Goal: Transaction & Acquisition: Book appointment/travel/reservation

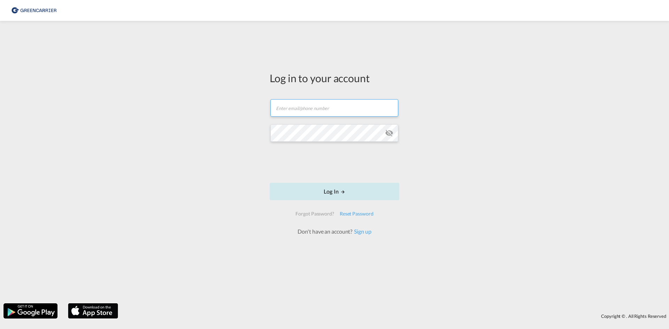
type input "[EMAIL_ADDRESS][DOMAIN_NAME]"
click at [319, 191] on button "Log In" at bounding box center [335, 191] width 130 height 17
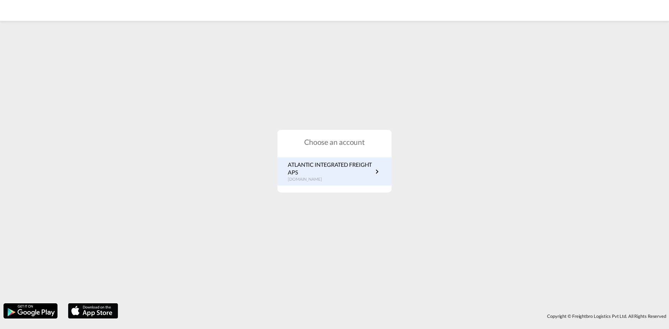
click at [333, 161] on p "ATLANTIC INTEGRATED FREIGHT APS" at bounding box center [330, 169] width 85 height 16
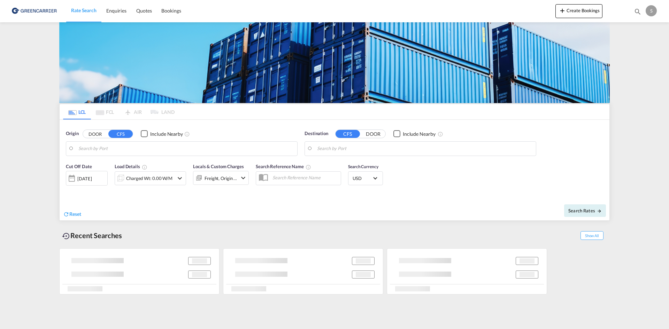
type input "Aarhus, DKAAR"
type input "Busan, KRPUS"
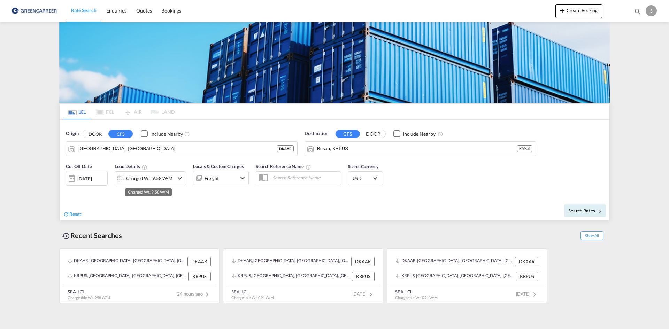
click at [152, 180] on div "Charged Wt: 9.58 W/M" at bounding box center [149, 179] width 46 height 10
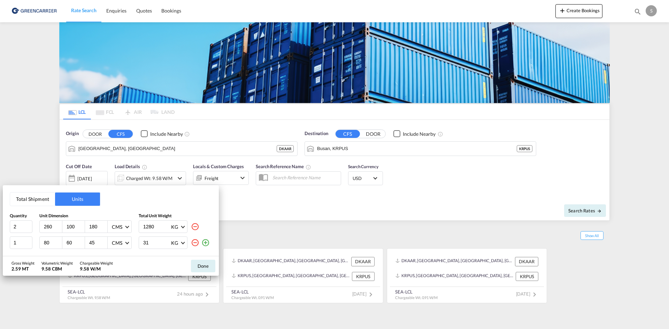
click at [47, 228] on input "260" at bounding box center [52, 227] width 19 height 6
type input "291"
type input "101"
type input "181"
type input "2390"
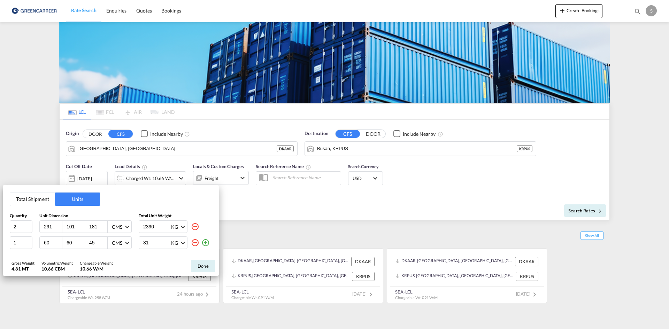
type input "60"
type input "40"
type input "24"
type input "11"
click at [197, 270] on button "Done" at bounding box center [203, 266] width 24 height 13
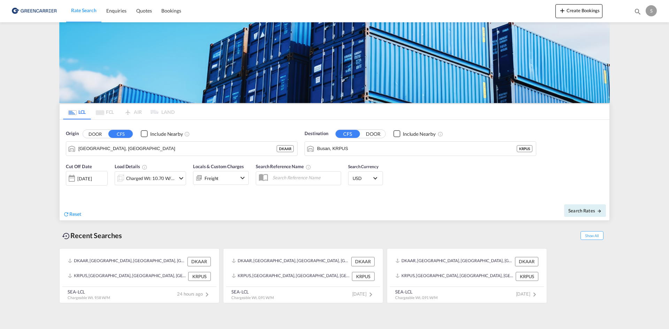
click at [284, 172] on input "text" at bounding box center [305, 177] width 72 height 10
paste input "OADO251613"
type input "OADO251613 cha"
click at [583, 214] on button "Search Rates" at bounding box center [585, 211] width 42 height 13
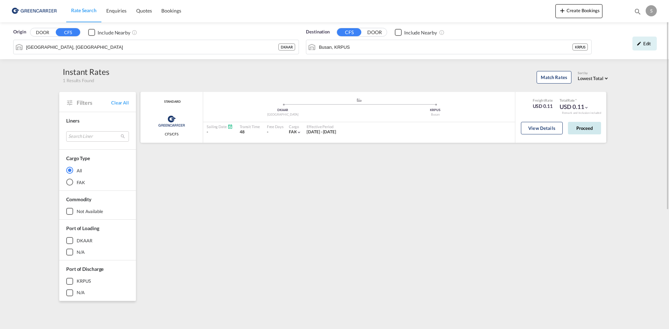
click at [587, 126] on button "Proceed" at bounding box center [584, 128] width 33 height 13
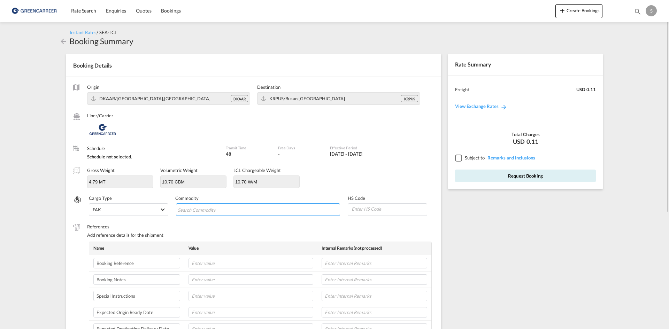
click at [209, 211] on input "Search Commodity" at bounding box center [210, 210] width 64 height 11
paste input "CARGO PUMP"
type input "CARGO PUMP"
drag, startPoint x: 213, startPoint y: 268, endPoint x: 236, endPoint y: 264, distance: 22.6
click at [213, 268] on input "text" at bounding box center [251, 263] width 125 height 10
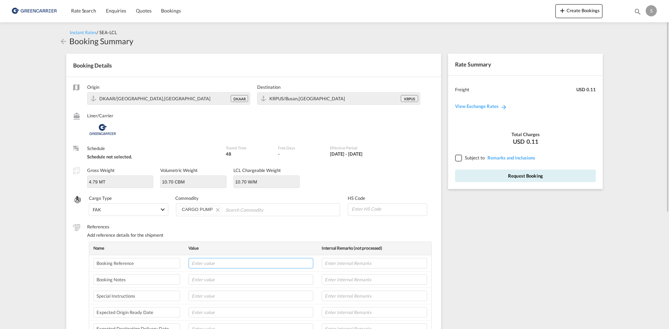
paste input "OADO251613"
type input "OADO251613 cha"
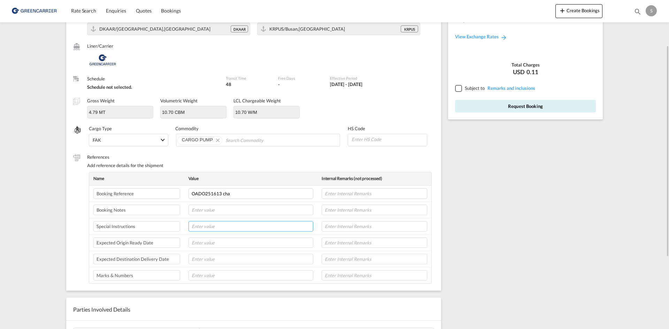
click at [217, 224] on input "text" at bounding box center [251, 226] width 125 height 10
click at [218, 226] on input "p" at bounding box center [251, 226] width 125 height 10
paste input "Loading address: Fabriksparken 6, 9230 Svenstrup J"
click at [300, 227] on input "Loading address: Fabriksparken 6, 9230 Svenstrup J" at bounding box center [251, 226] width 125 height 10
paste input "Pick.up ref.: 202276-2-002"
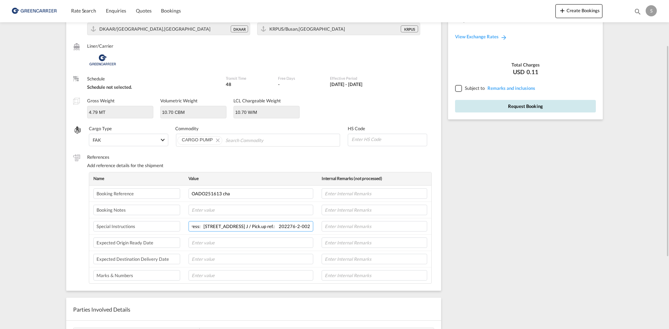
scroll to position [0, 0]
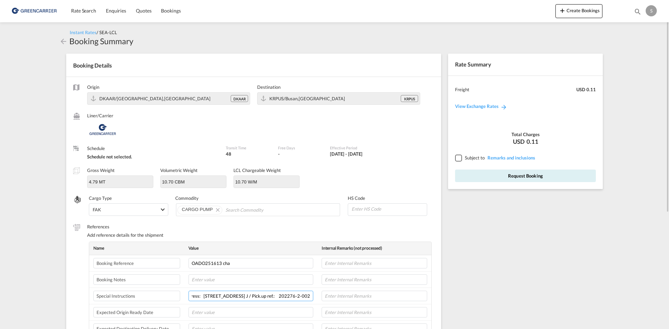
type input "Loading address: Fabriksparken 6, 9230 Svenstrup J / Pick.up ref.: 202276-2-002"
click at [461, 160] on div at bounding box center [458, 158] width 6 height 6
click at [471, 176] on button "Request Booking" at bounding box center [525, 176] width 141 height 13
